Goal: Obtain resource: Download file/media

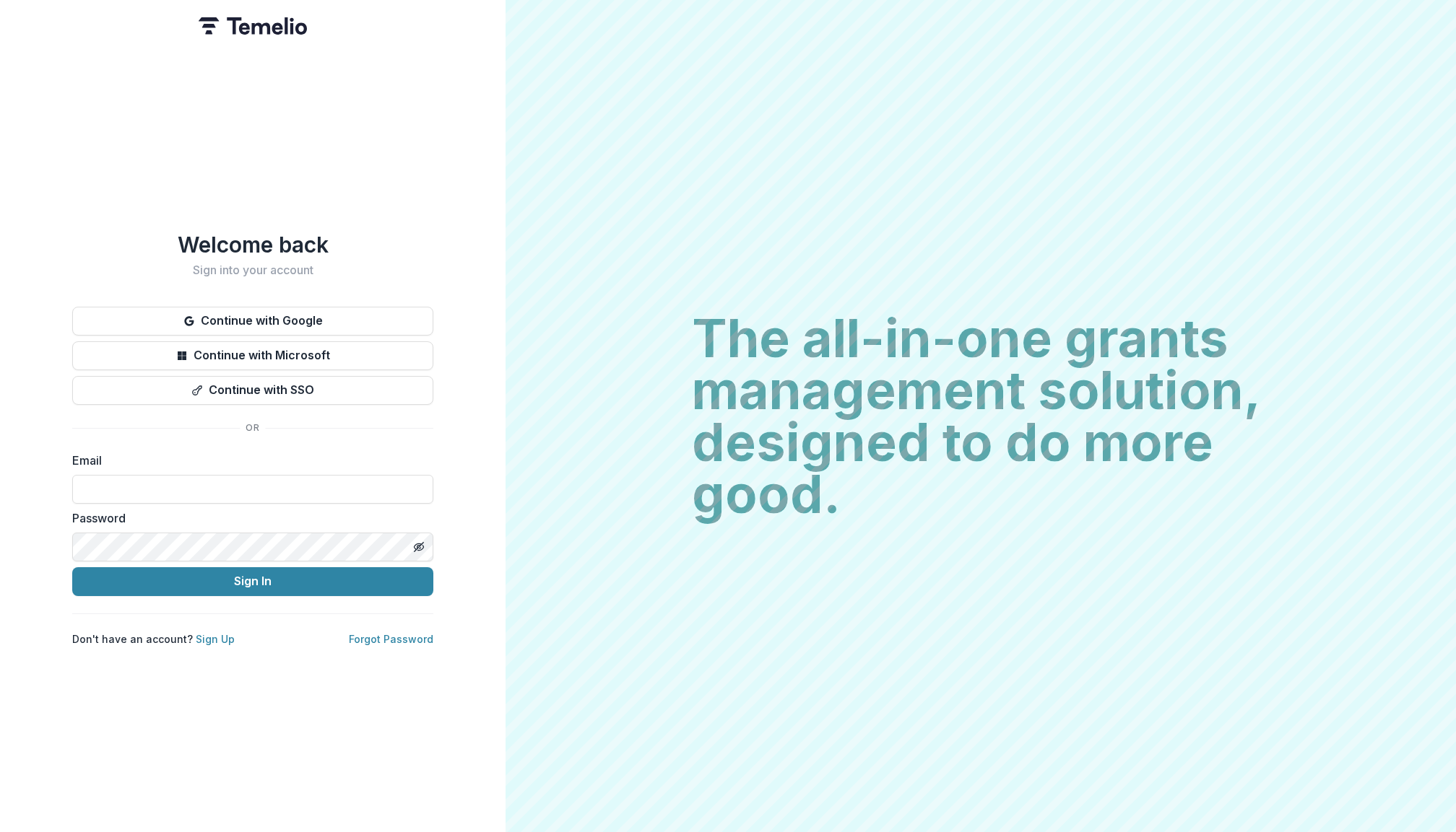
type input "**********"
click at [252, 576] on button "Sign In" at bounding box center [252, 581] width 361 height 29
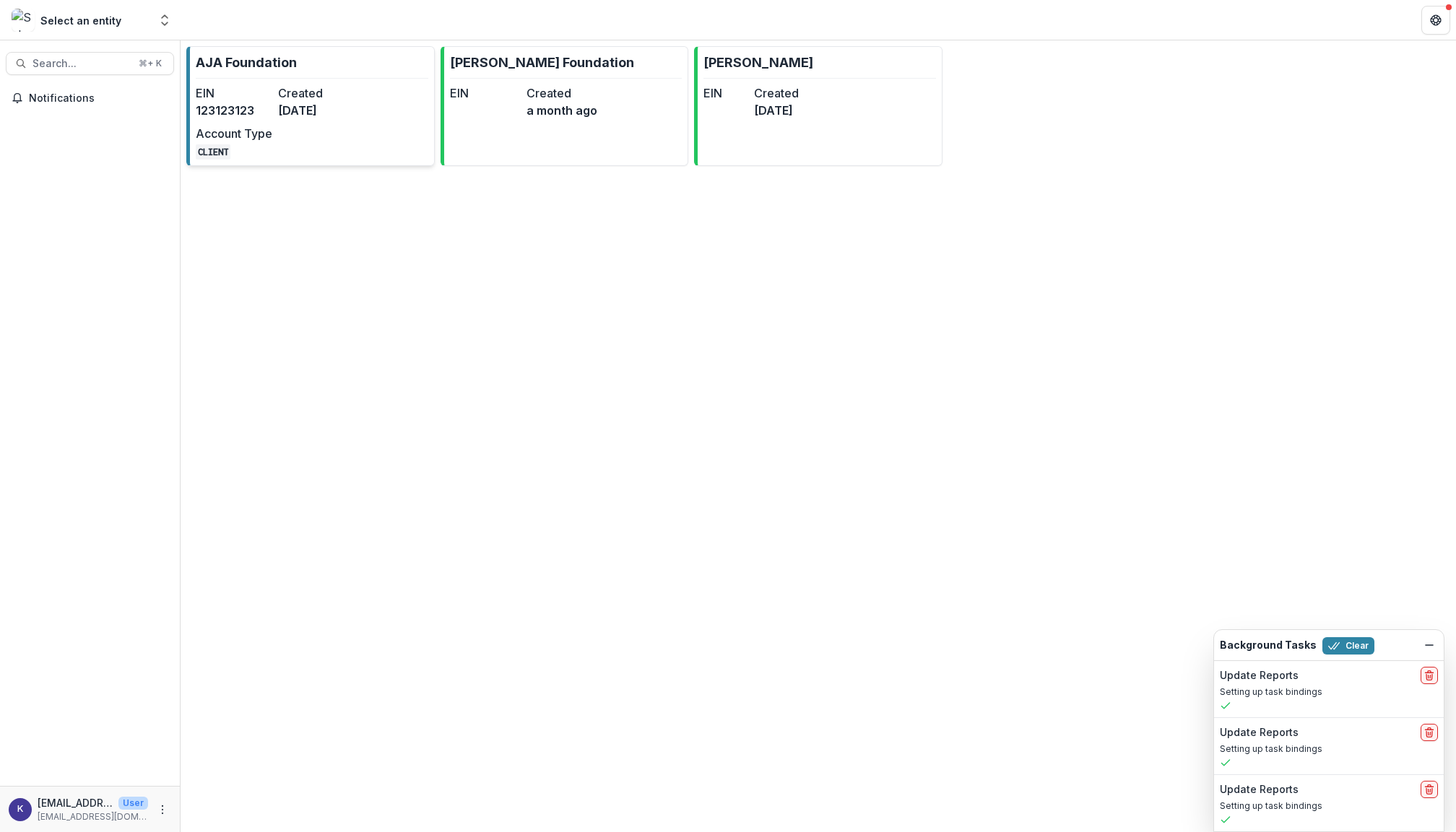
click at [308, 104] on dd "[DATE]" at bounding box center [317, 110] width 77 height 18
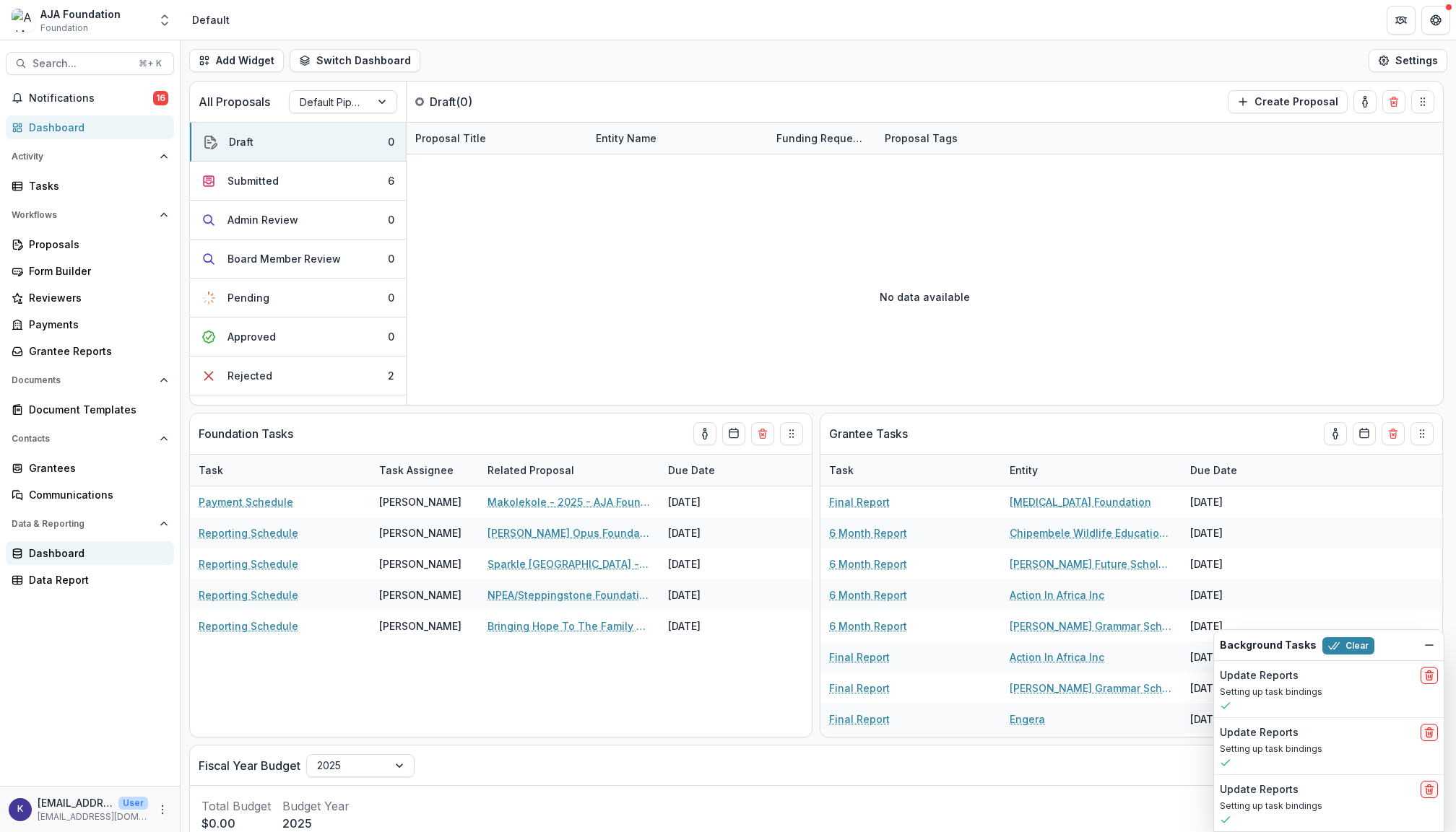
click at [72, 547] on div "Dashboard" at bounding box center [96, 553] width 134 height 15
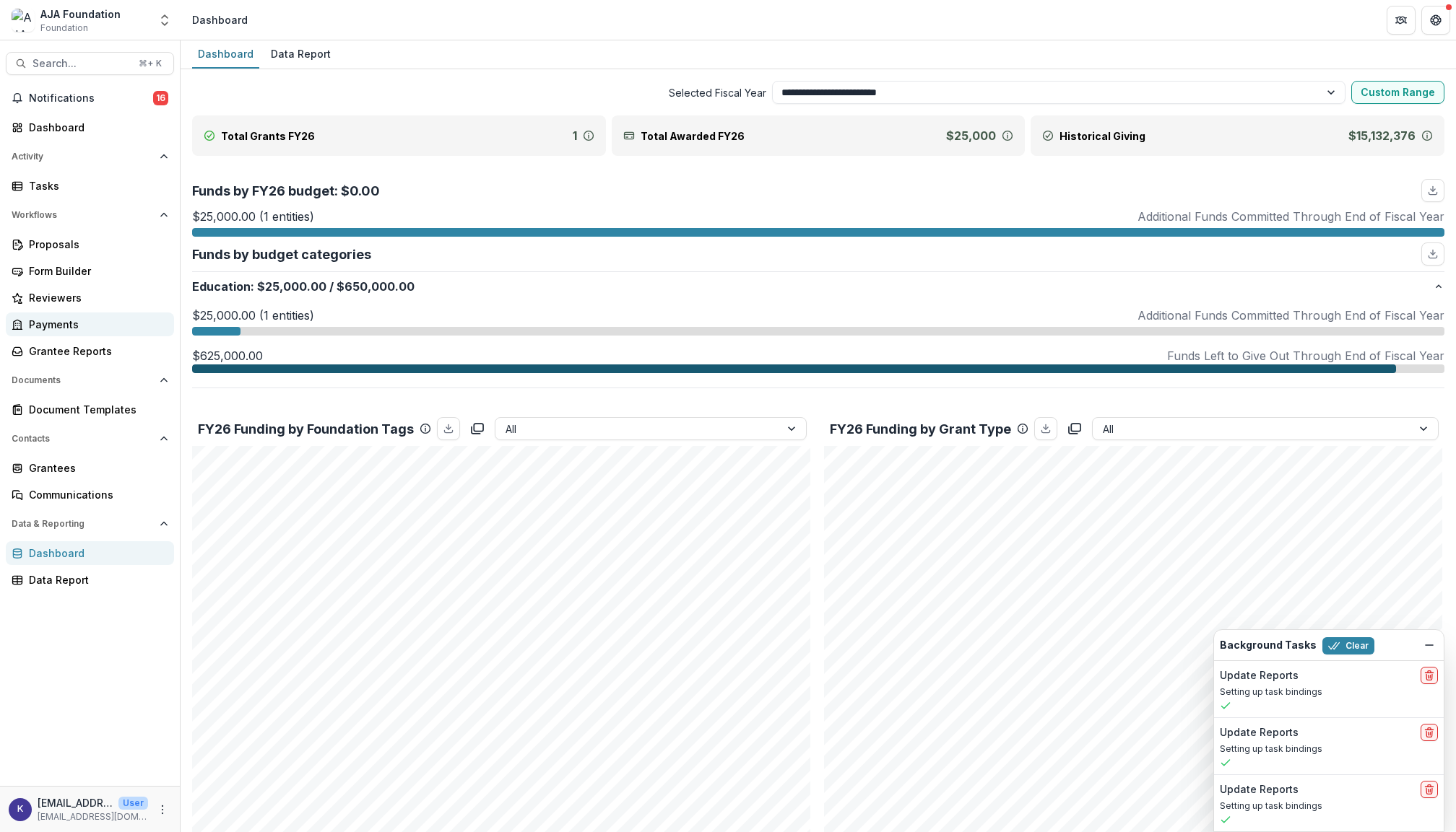
click at [71, 317] on div "Payments" at bounding box center [96, 324] width 134 height 15
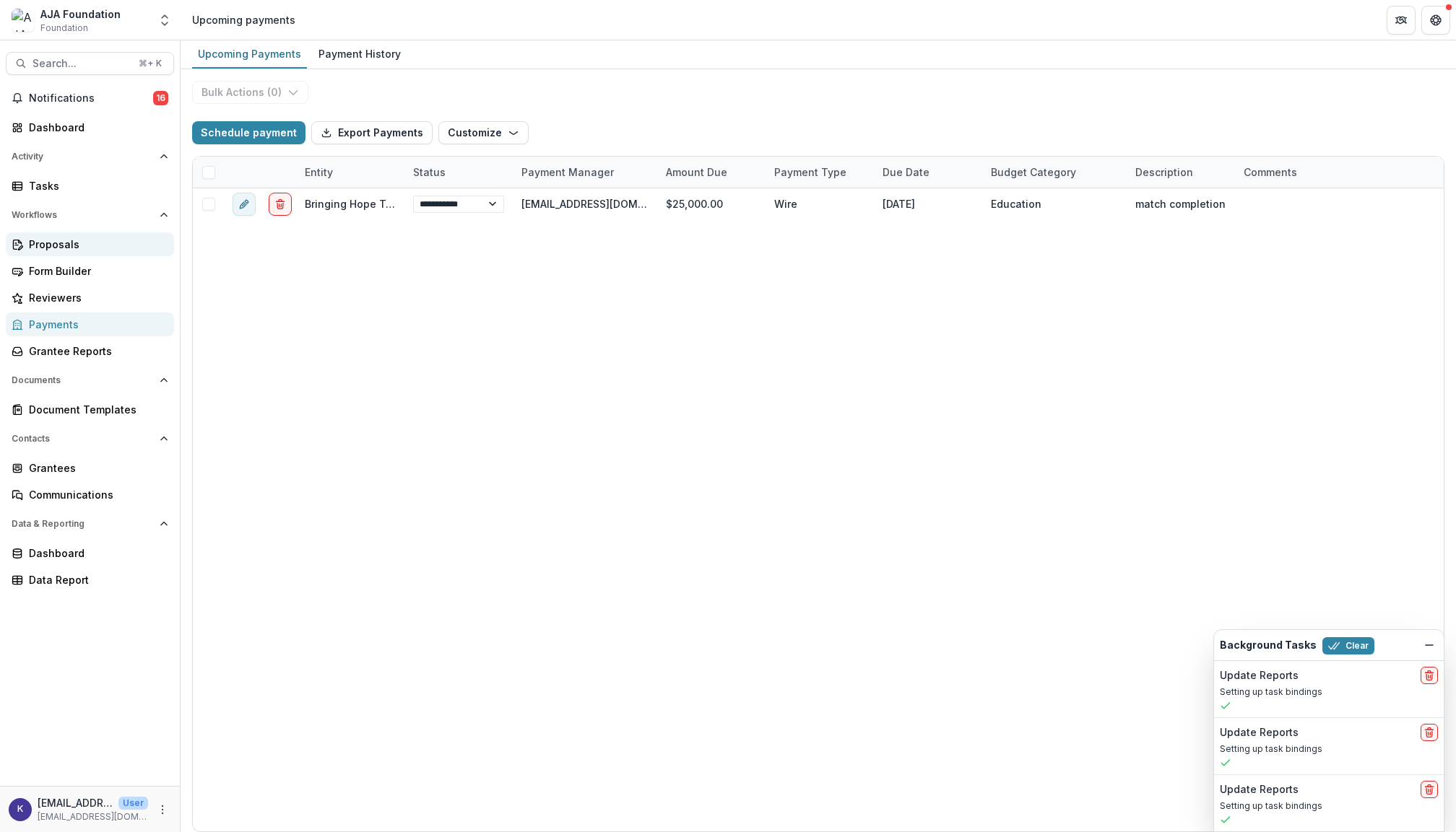
click at [75, 249] on div "Proposals" at bounding box center [96, 244] width 134 height 15
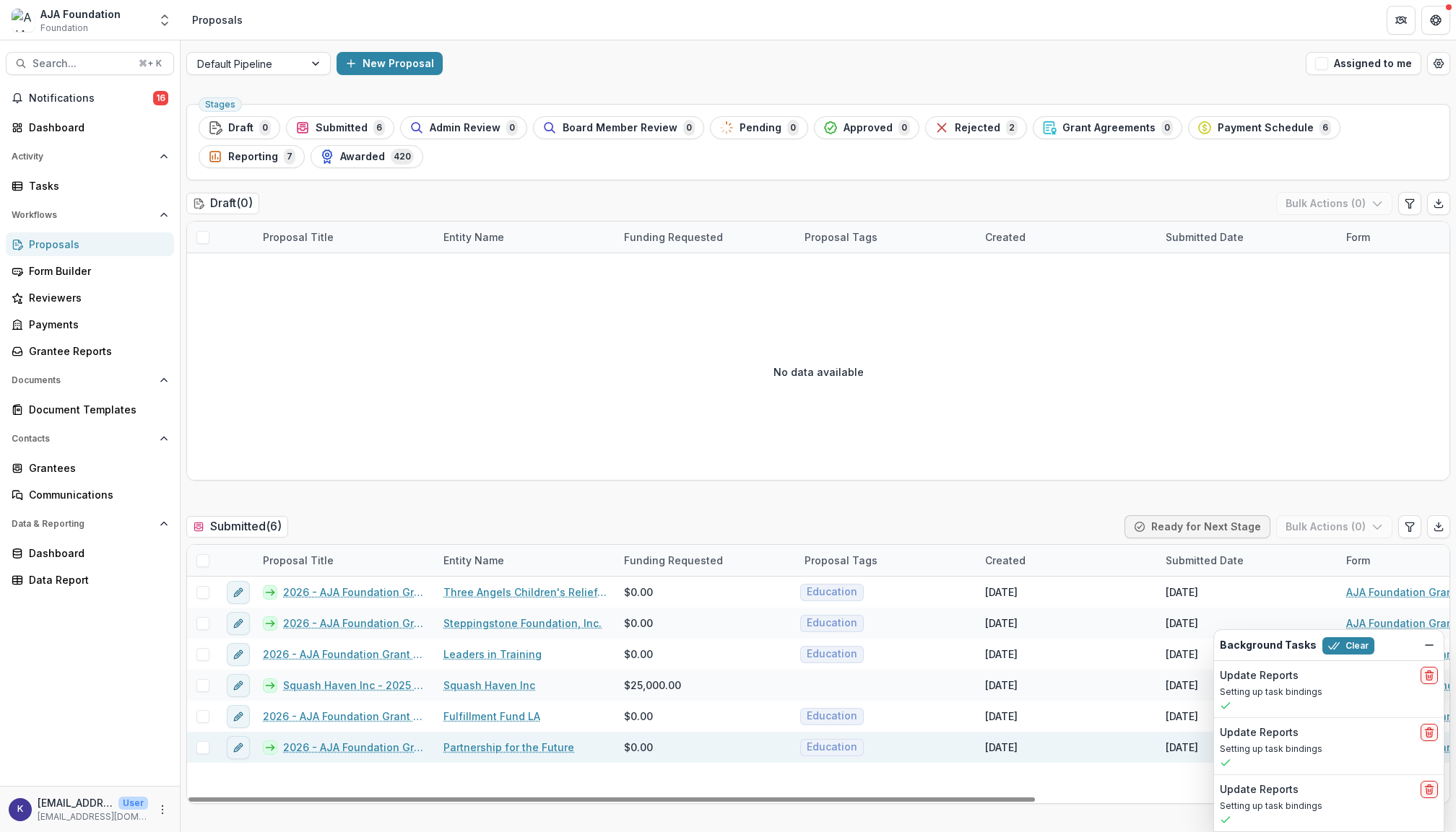
click at [342, 746] on link "2026 - AJA Foundation Grant Application" at bounding box center [354, 748] width 143 height 15
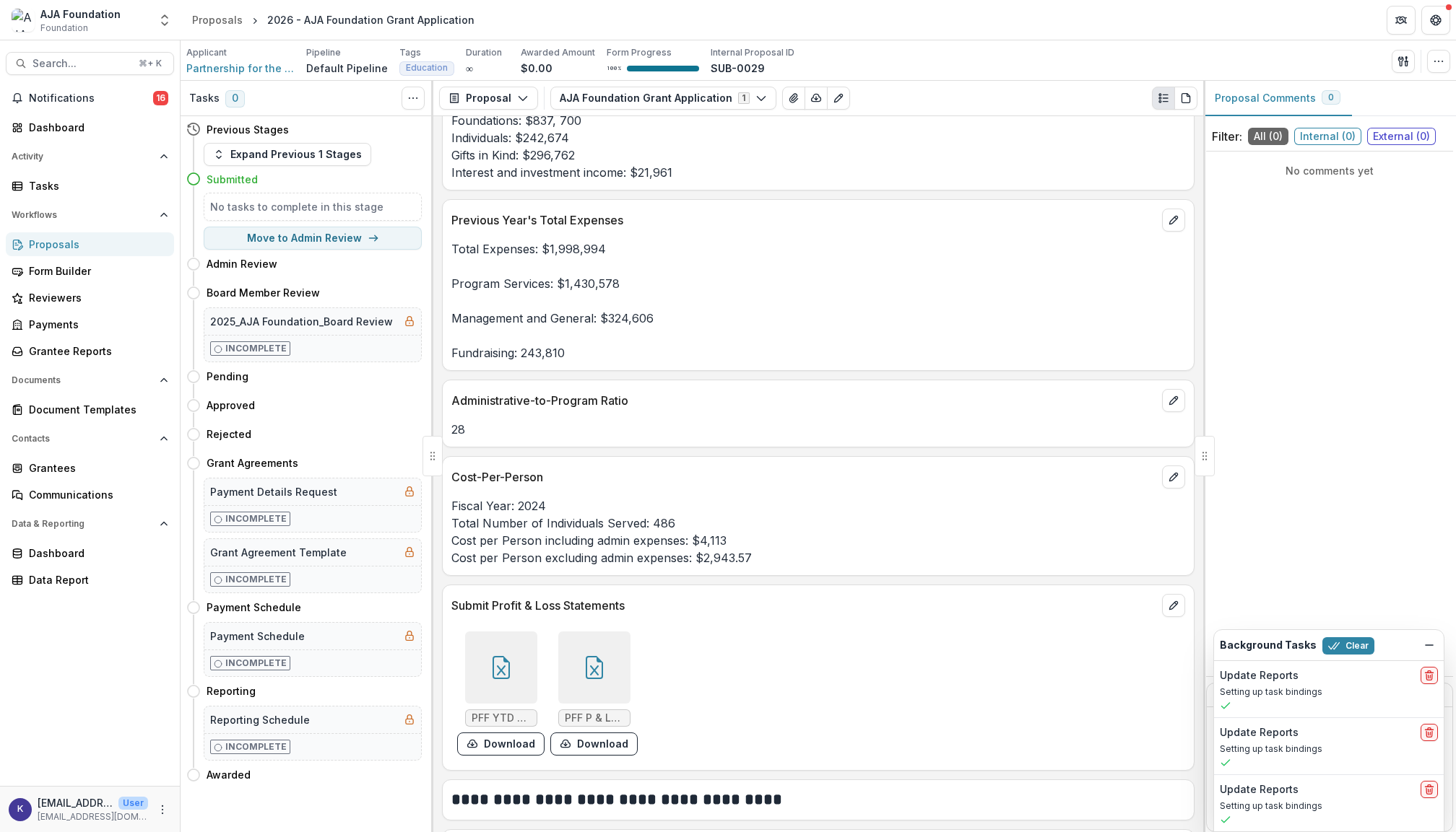
scroll to position [3554, 0]
click at [517, 748] on button "Download" at bounding box center [501, 741] width 88 height 23
click at [602, 752] on button "Download" at bounding box center [593, 741] width 88 height 23
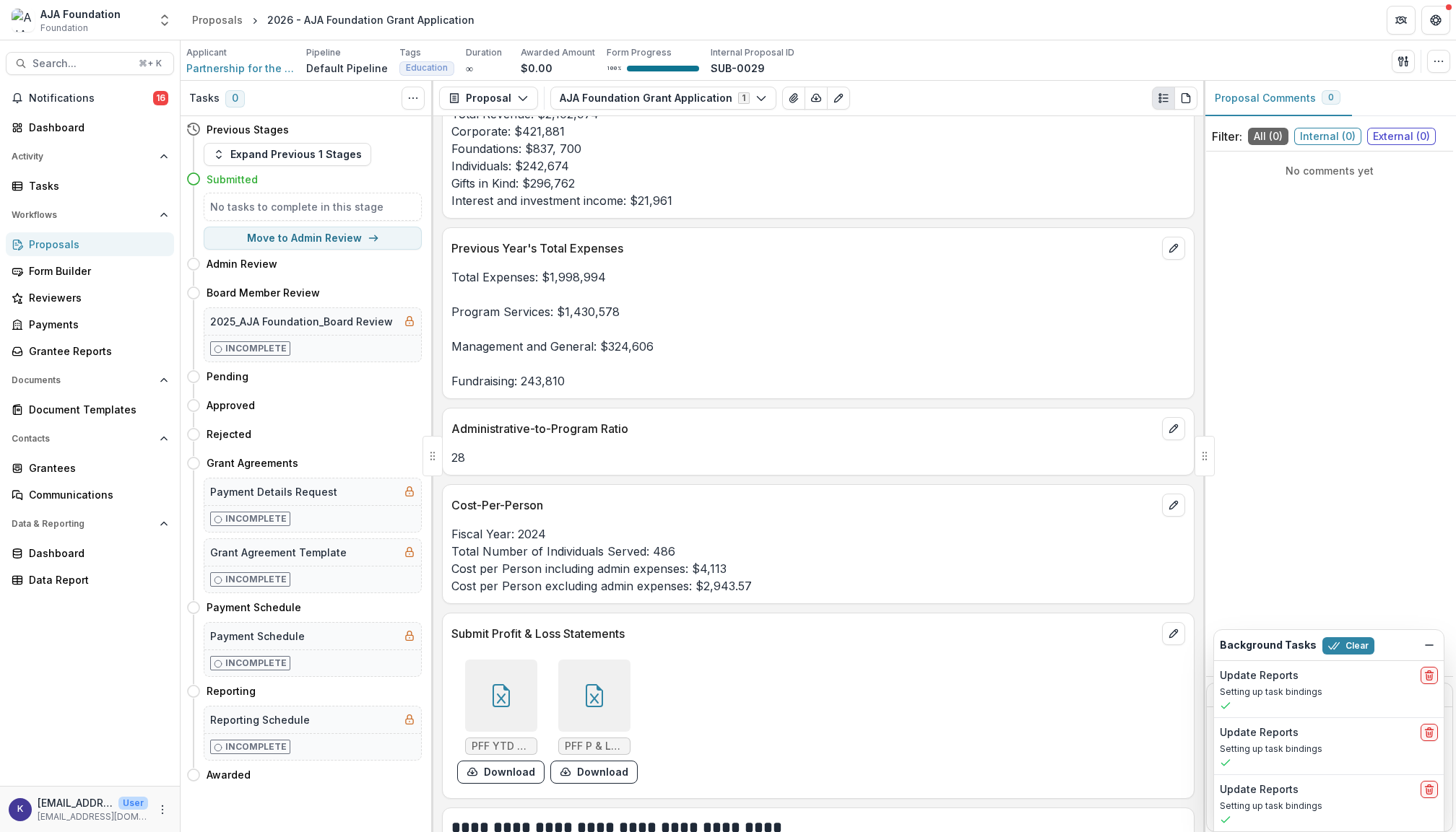
scroll to position [3519, 0]
